Goal: Information Seeking & Learning: Check status

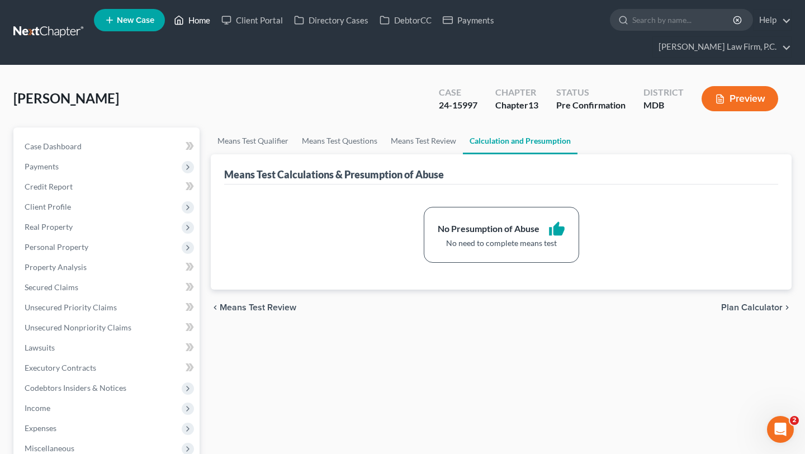
click at [216, 25] on link "Home" at bounding box center [192, 20] width 48 height 20
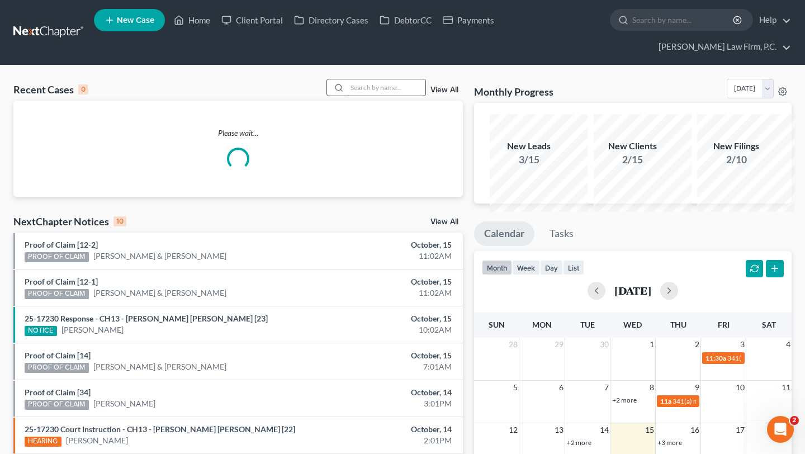
click at [365, 96] on input "search" at bounding box center [386, 87] width 78 height 16
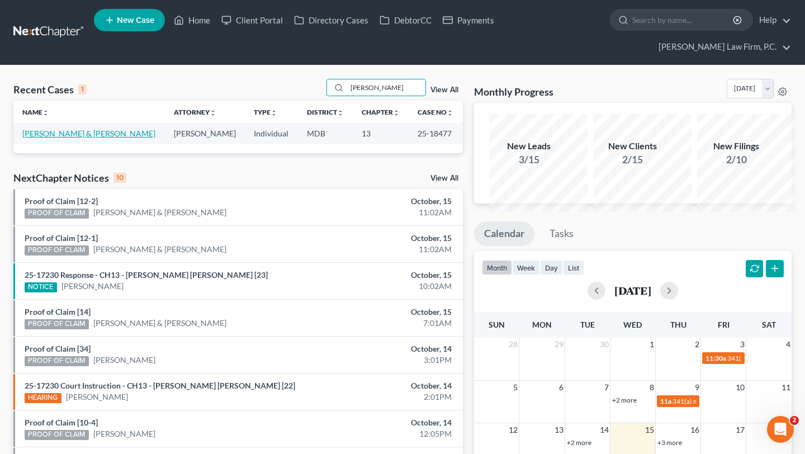
type input "[PERSON_NAME]"
click at [63, 138] on link "[PERSON_NAME] & [PERSON_NAME]" at bounding box center [88, 134] width 133 height 10
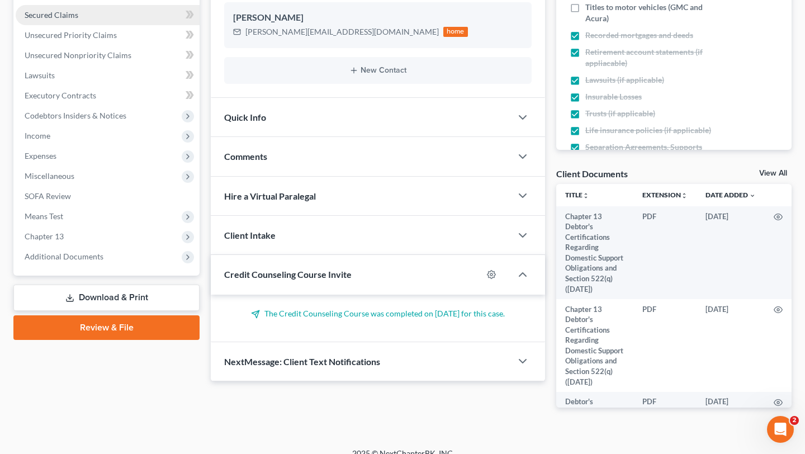
scroll to position [443, 0]
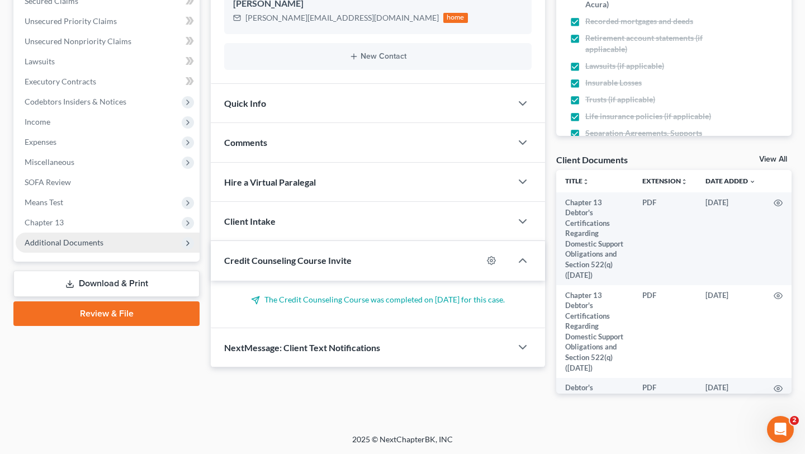
click at [83, 238] on span "Additional Documents" at bounding box center [64, 243] width 79 height 10
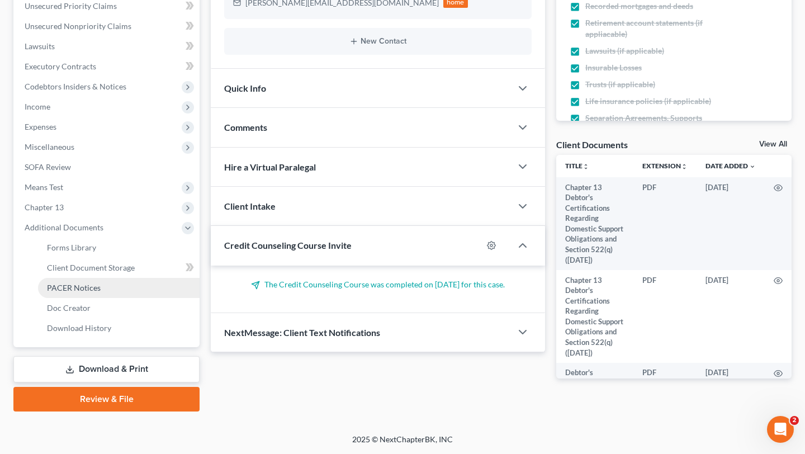
click at [87, 283] on span "PACER Notices" at bounding box center [74, 288] width 54 height 10
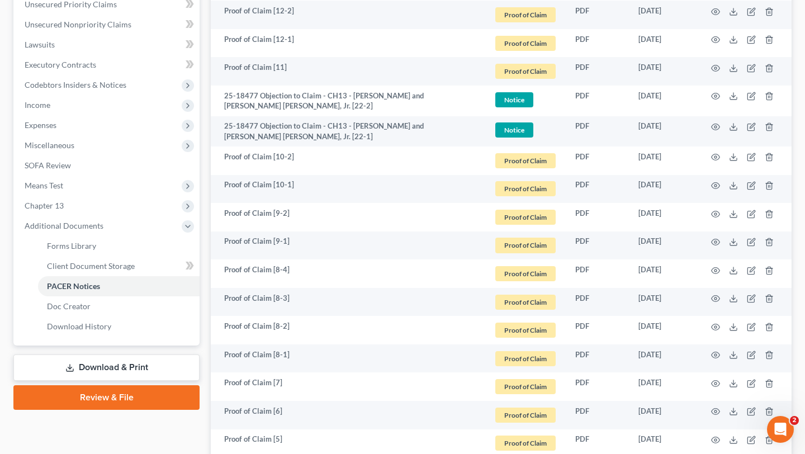
scroll to position [304, 0]
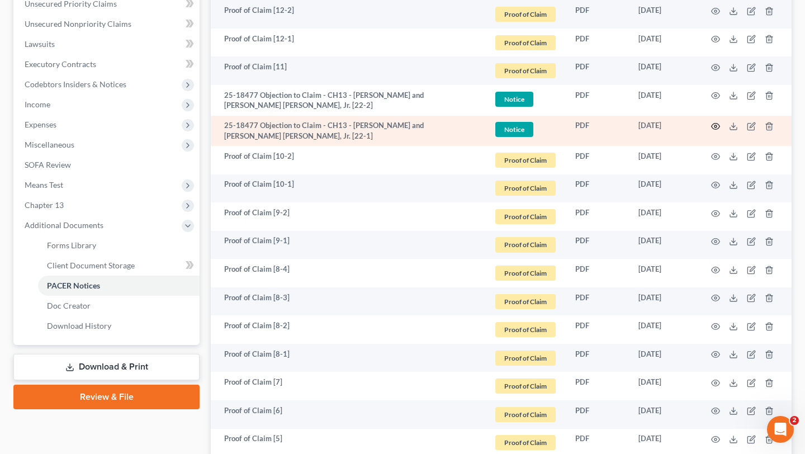
click at [711, 131] on icon "button" at bounding box center [715, 126] width 9 height 9
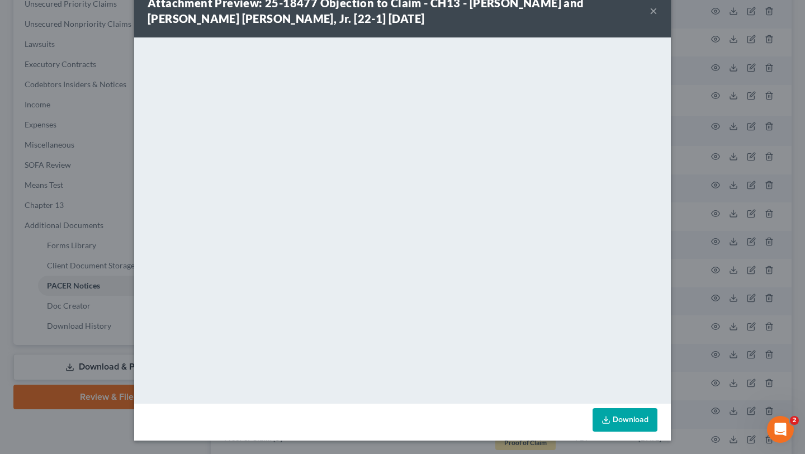
scroll to position [0, 0]
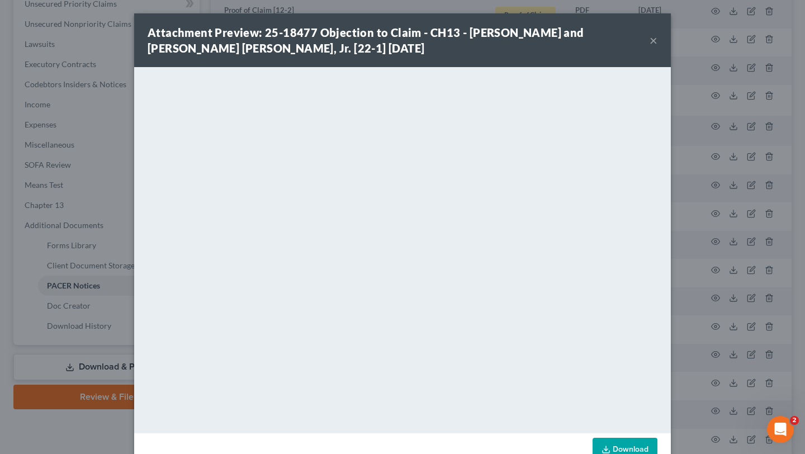
click at [657, 47] on button "×" at bounding box center [654, 40] width 8 height 13
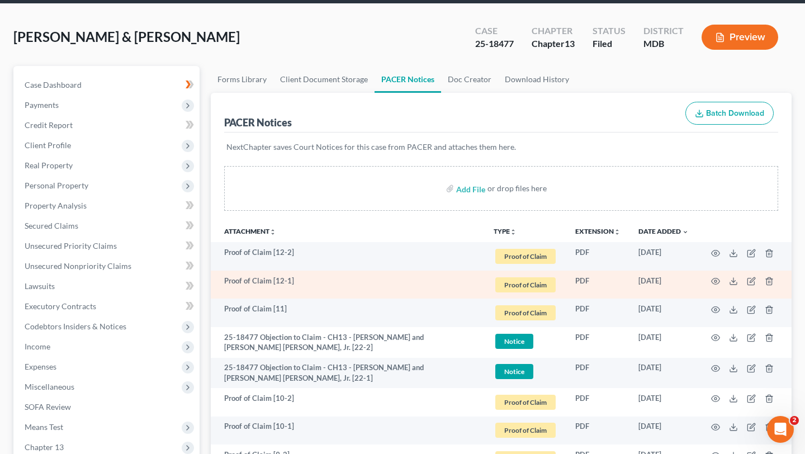
scroll to position [72, 0]
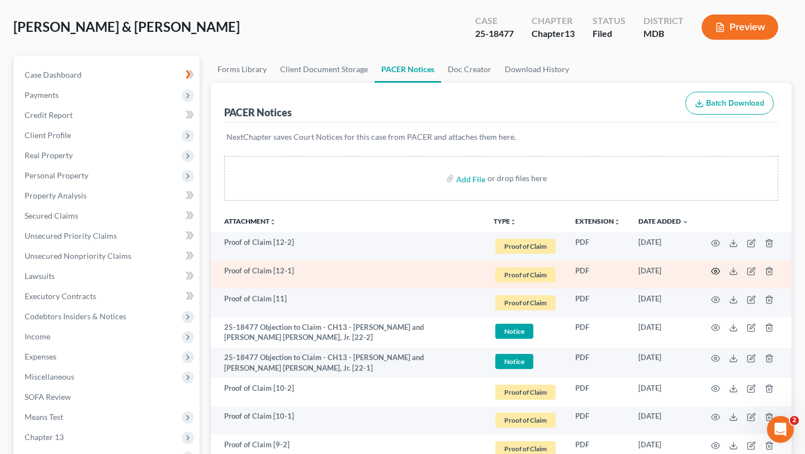
click at [712, 274] on icon "button" at bounding box center [716, 271] width 8 height 6
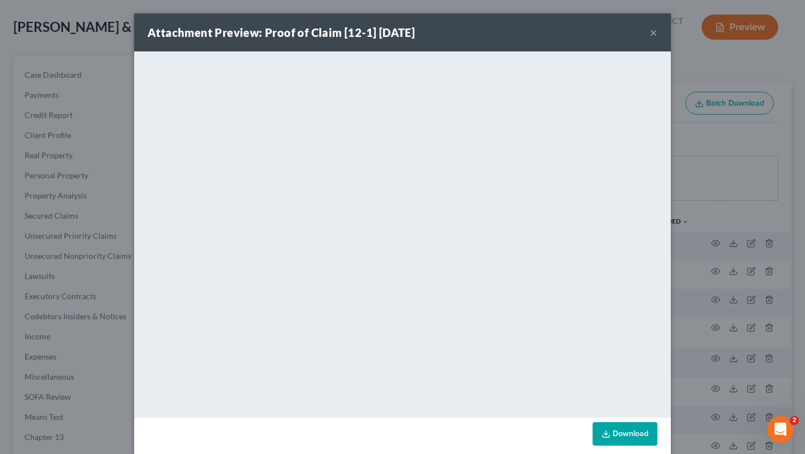
click at [657, 39] on button "×" at bounding box center [654, 32] width 8 height 13
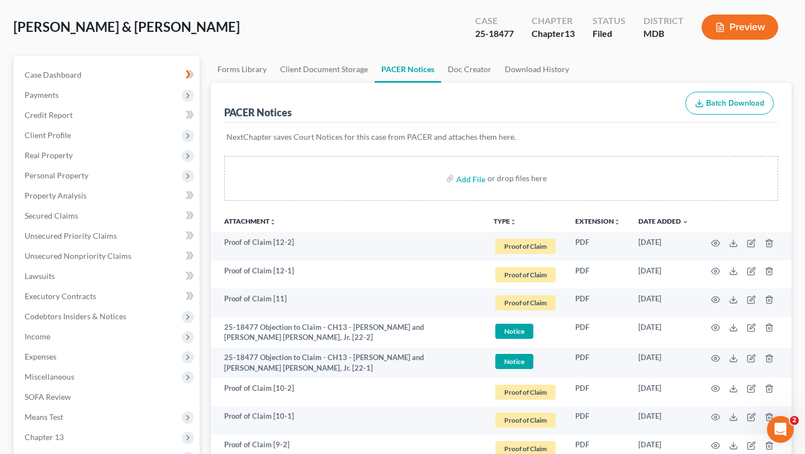
scroll to position [0, 0]
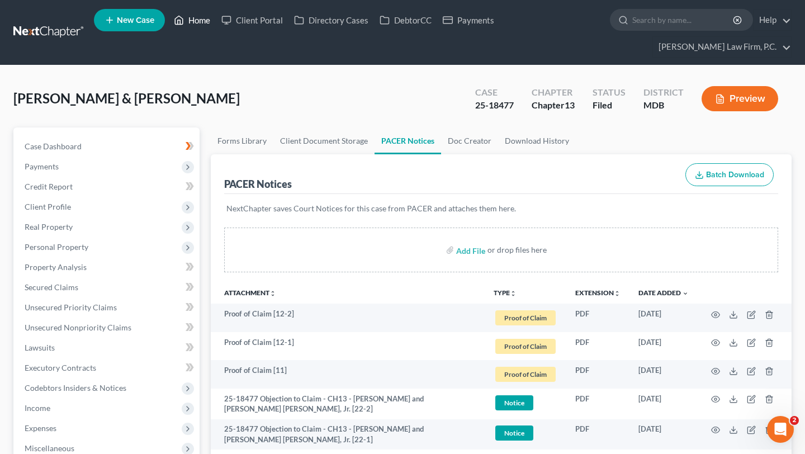
click at [216, 23] on link "Home" at bounding box center [192, 20] width 48 height 20
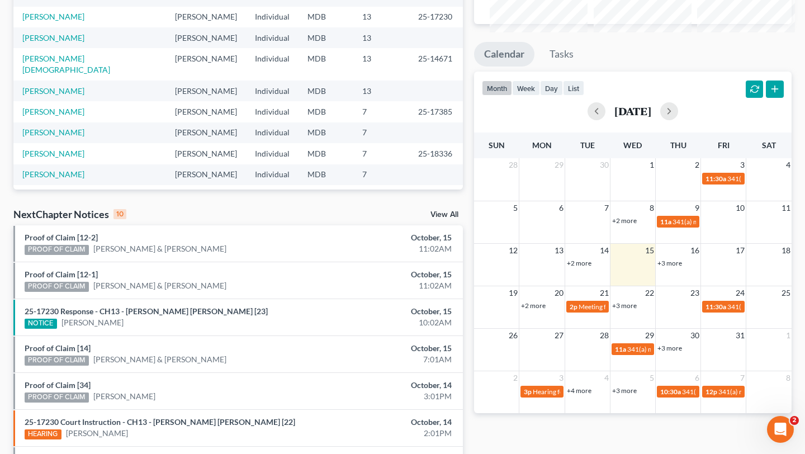
scroll to position [188, 0]
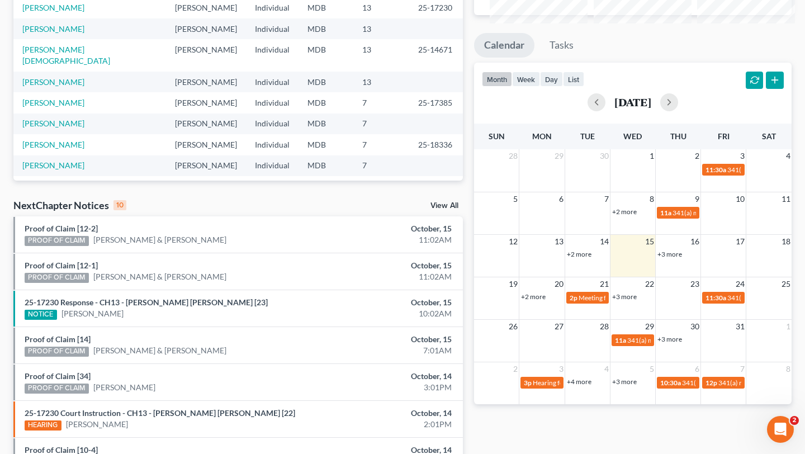
click at [667, 258] on link "+3 more" at bounding box center [669, 254] width 25 height 8
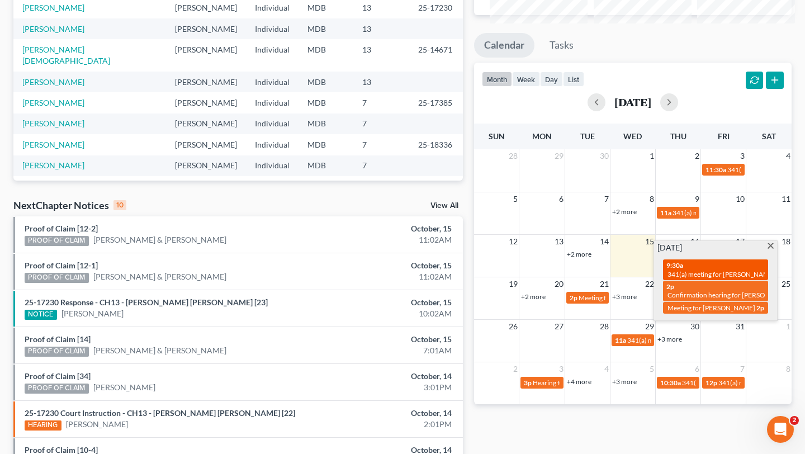
click at [709, 278] on span "341(a) meeting for [PERSON_NAME] & [PERSON_NAME]" at bounding box center [751, 274] width 167 height 8
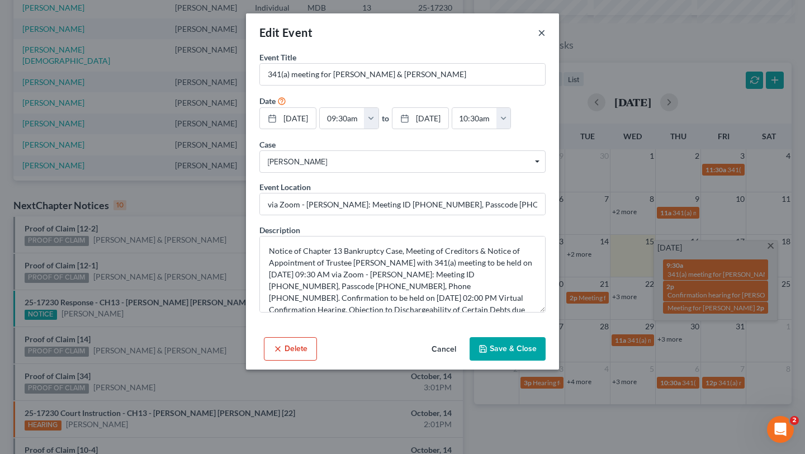
click at [546, 39] on button "×" at bounding box center [542, 32] width 8 height 13
